Goal: Task Accomplishment & Management: Use online tool/utility

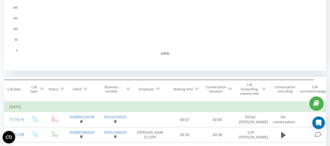
scroll to position [156, 0]
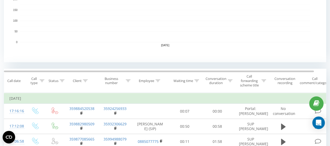
click at [158, 81] on icon at bounding box center [157, 80] width 5 height 3
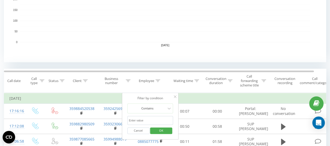
click at [159, 81] on icon at bounding box center [157, 80] width 5 height 3
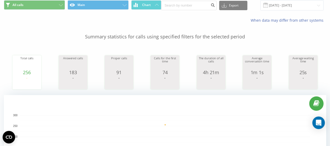
scroll to position [0, 0]
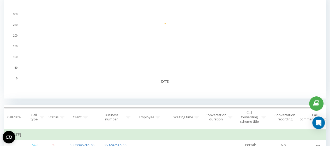
scroll to position [104, 0]
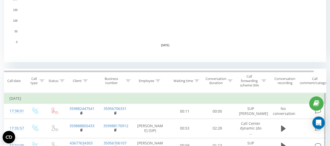
scroll to position [209, 0]
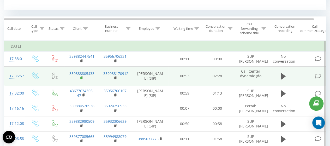
click at [81, 79] on rect at bounding box center [81, 78] width 2 height 2
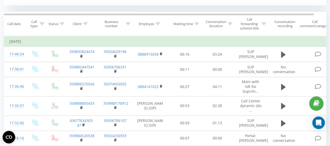
scroll to position [209, 0]
